Goal: Find specific page/section: Locate item on page

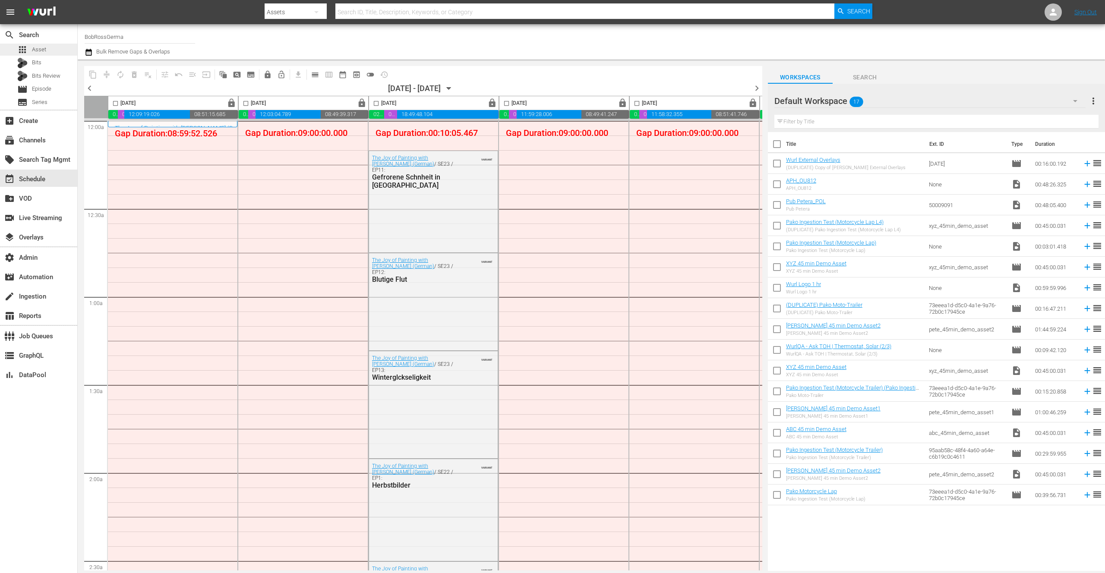
click at [39, 45] on span "Asset" at bounding box center [39, 49] width 14 height 9
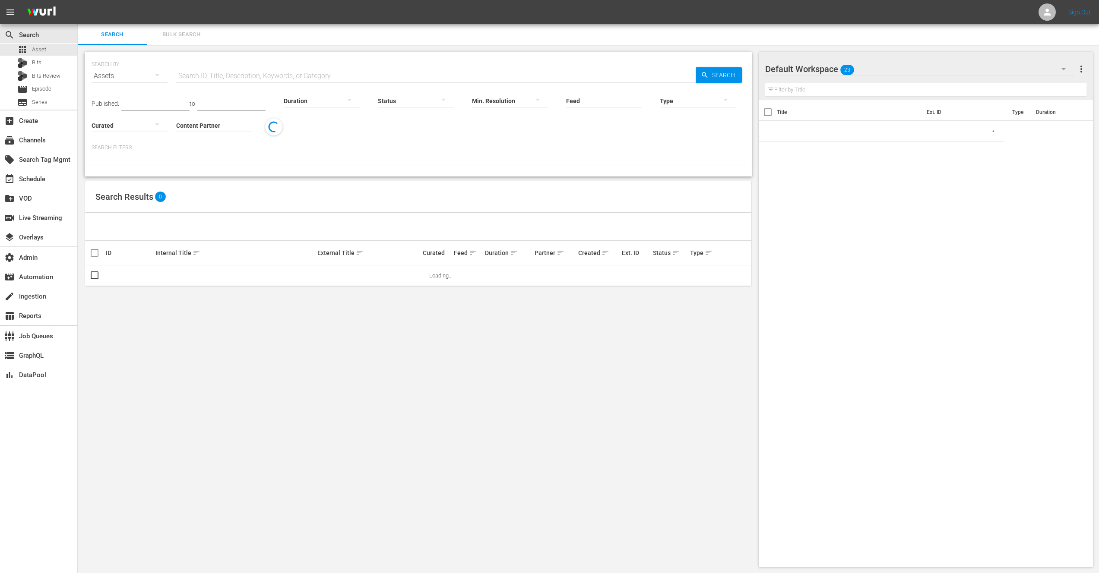
click at [208, 74] on input "text" at bounding box center [435, 76] width 519 height 21
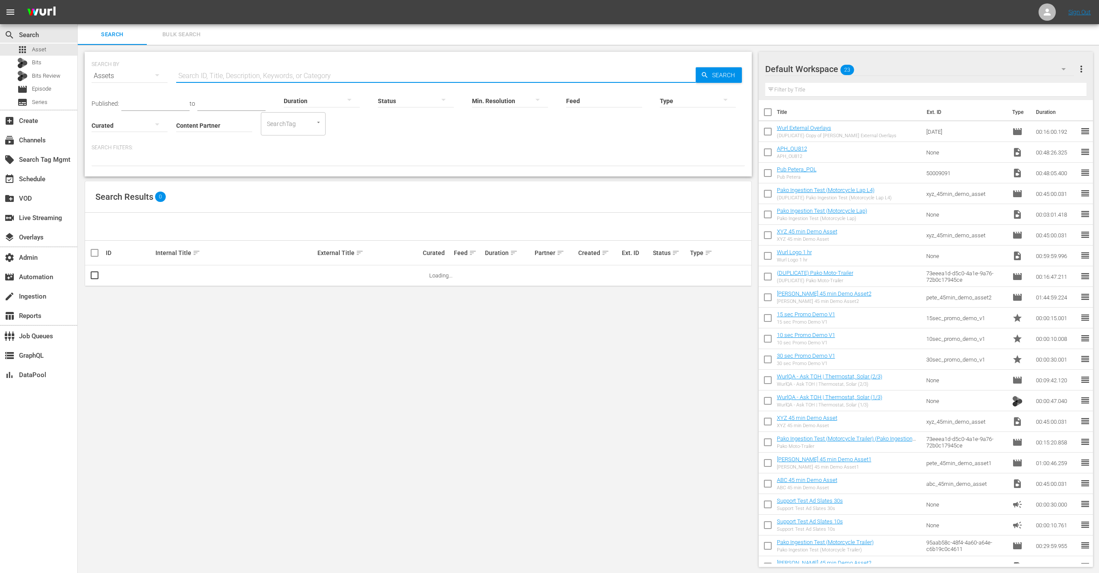
paste input "152618641"
type input "152618641"
click at [719, 77] on span "Search" at bounding box center [725, 75] width 33 height 16
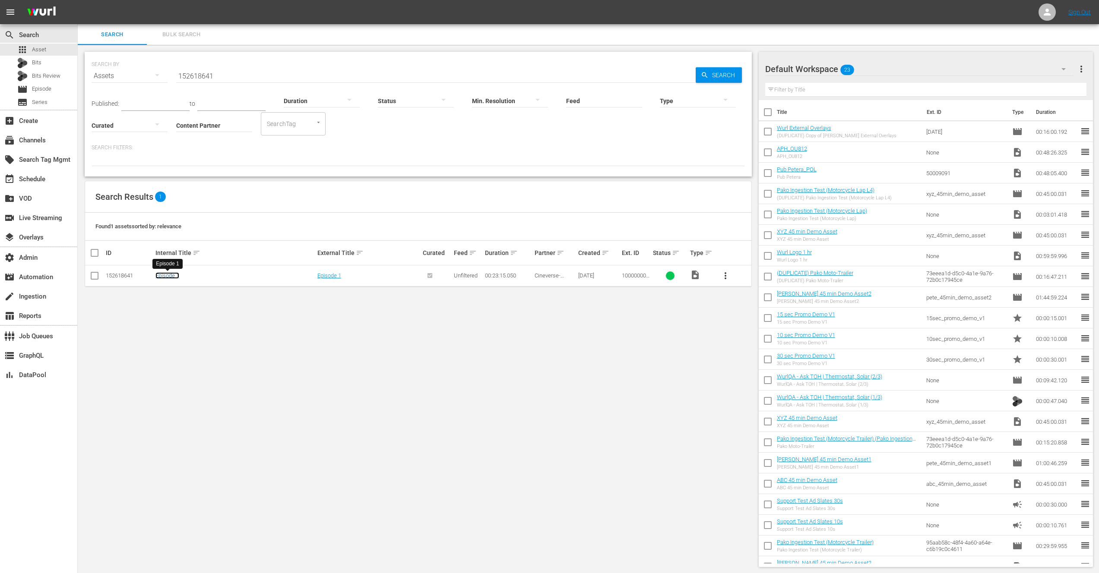
click at [169, 275] on link "Episode 1" at bounding box center [167, 275] width 24 height 6
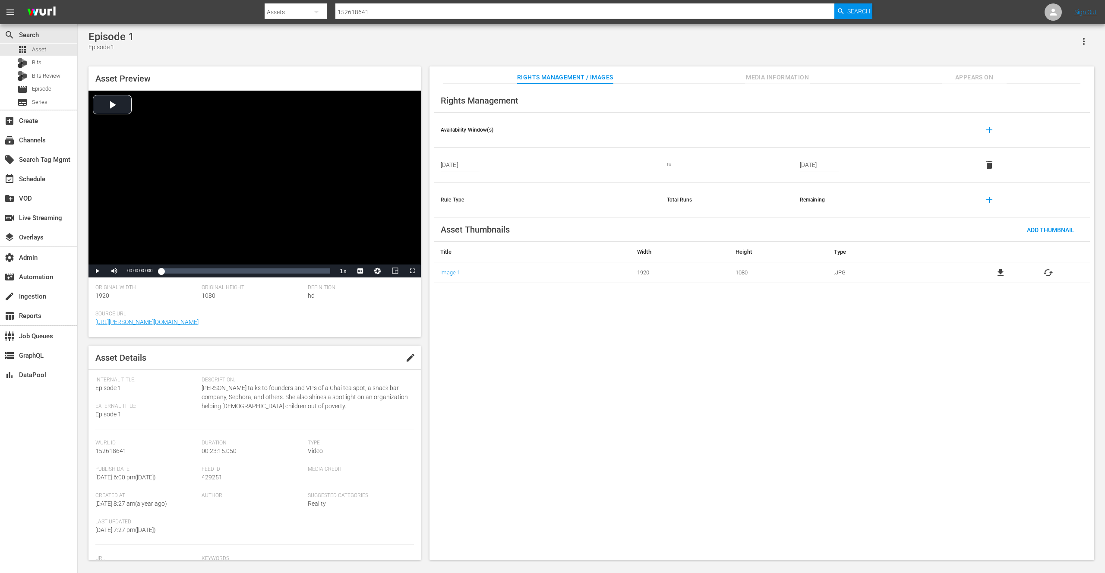
click at [778, 74] on span "Media Information" at bounding box center [777, 77] width 65 height 11
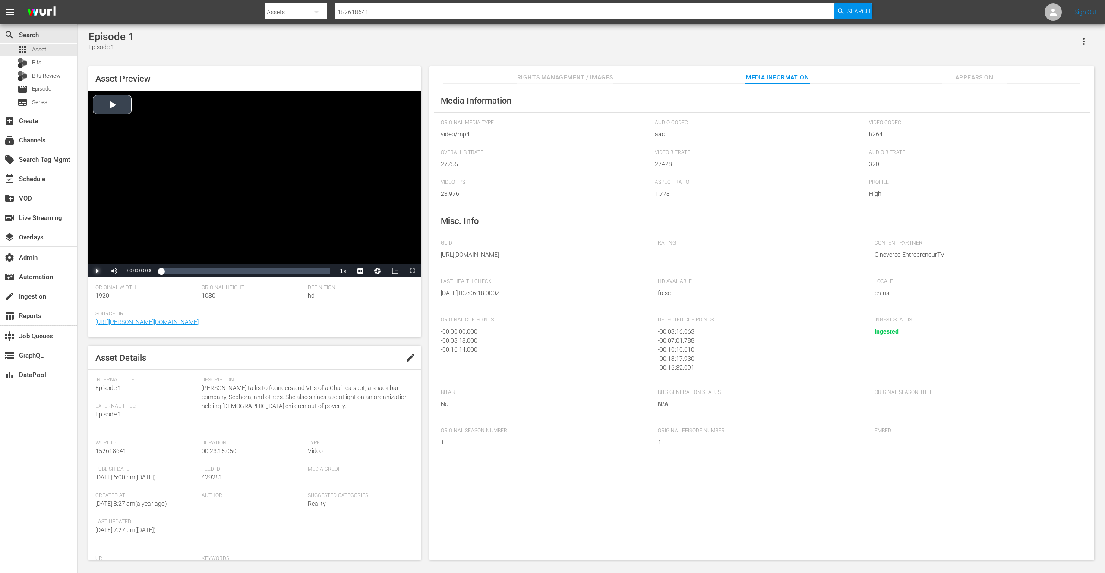
click at [97, 271] on span "Video Player" at bounding box center [97, 271] width 0 height 0
click at [225, 44] on div "Episode 1 Episode 1" at bounding box center [592, 41] width 1006 height 21
